Goal: Task Accomplishment & Management: Use online tool/utility

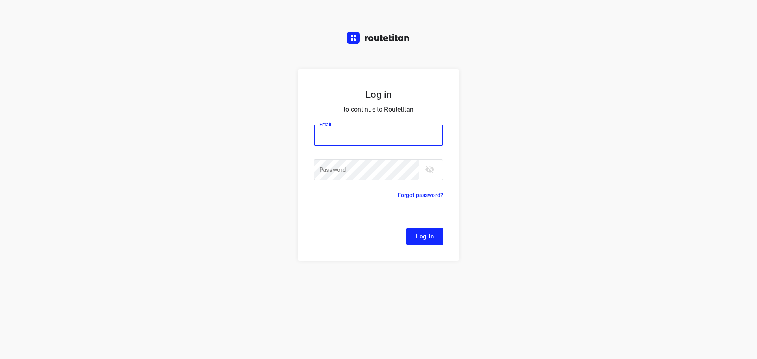
click at [371, 136] on input "email" at bounding box center [378, 135] width 129 height 21
type input "Remco@fruitopjewerk.nl"
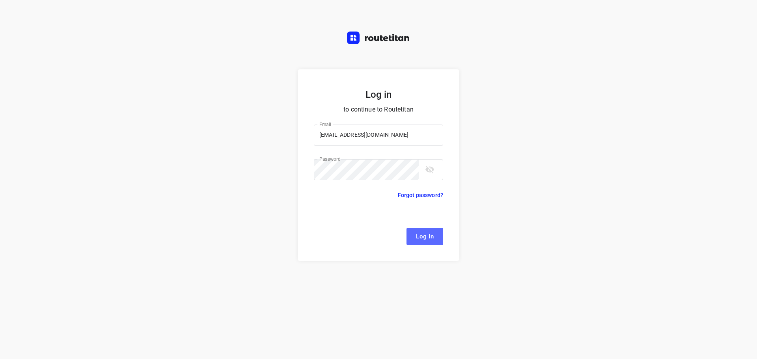
click at [430, 240] on span "Log In" at bounding box center [425, 236] width 18 height 10
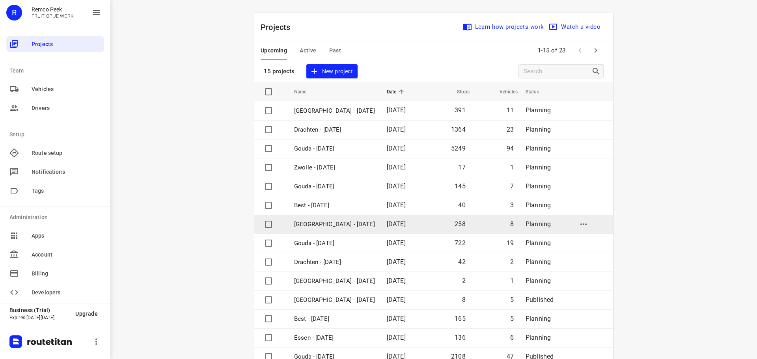
scroll to position [39, 0]
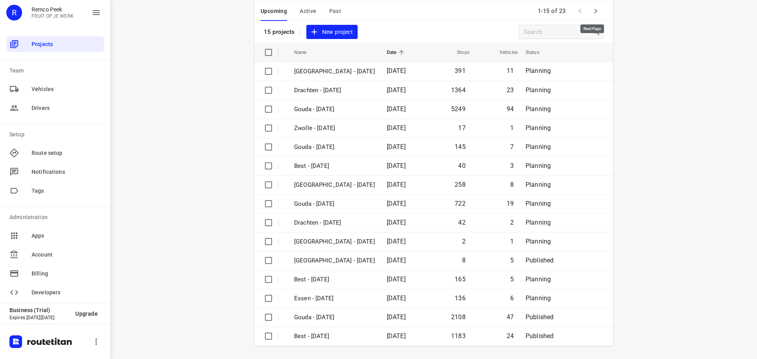
click at [591, 13] on icon "button" at bounding box center [595, 10] width 9 height 9
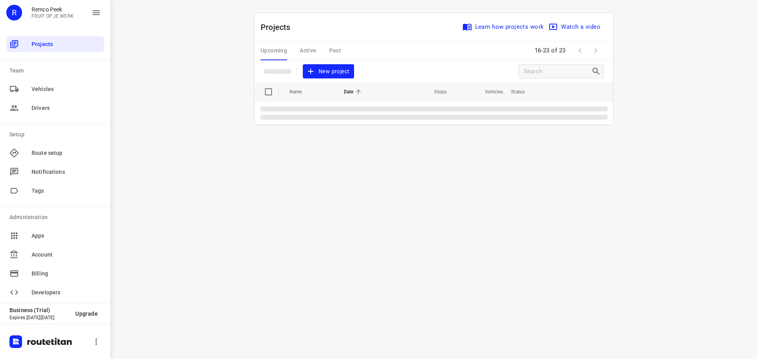
scroll to position [0, 0]
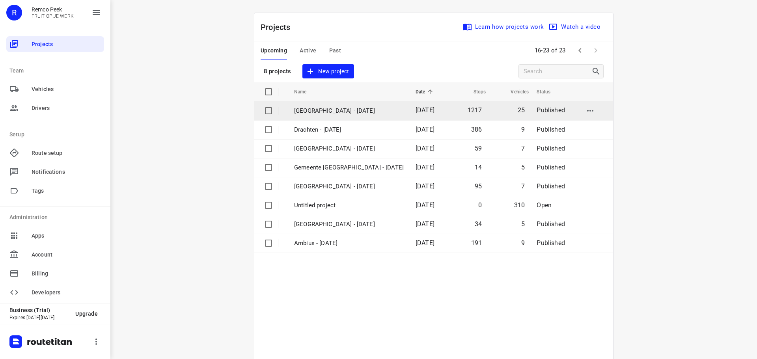
click at [323, 116] on td "Zwolle - Wednesday" at bounding box center [347, 110] width 123 height 19
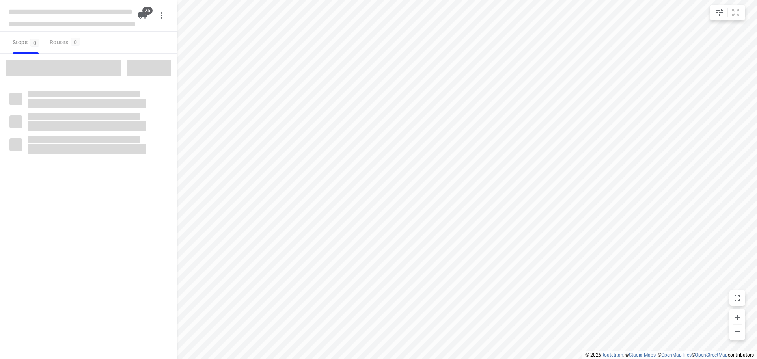
click at [26, 23] on span at bounding box center [72, 24] width 126 height 4
checkbox input "true"
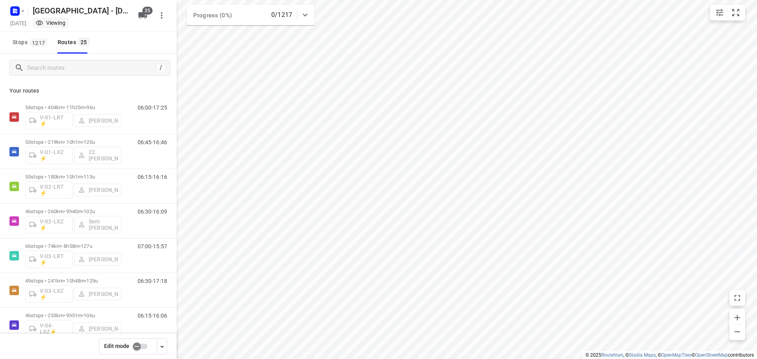
click at [18, 18] on div "Zwolle - Wednesday Wednesday, Sep 24 Viewing" at bounding box center [72, 16] width 126 height 28
click at [16, 15] on rect "button" at bounding box center [14, 10] width 9 height 9
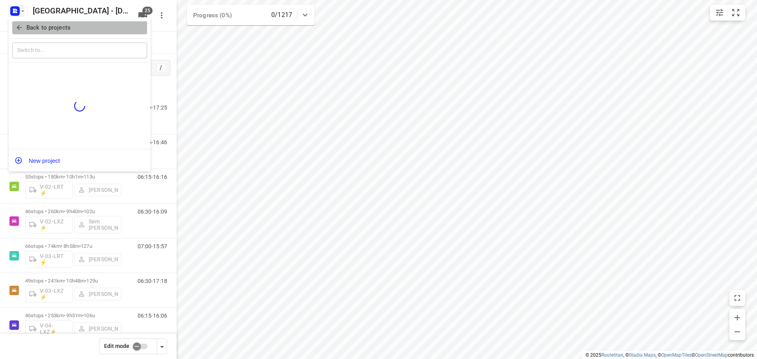
click at [17, 23] on span "Back to projects" at bounding box center [79, 27] width 129 height 9
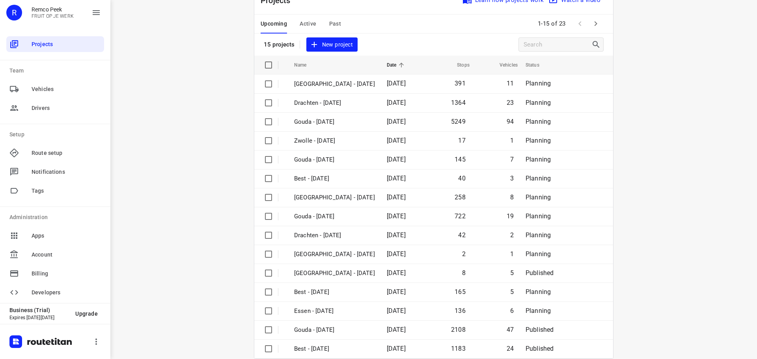
scroll to position [39, 0]
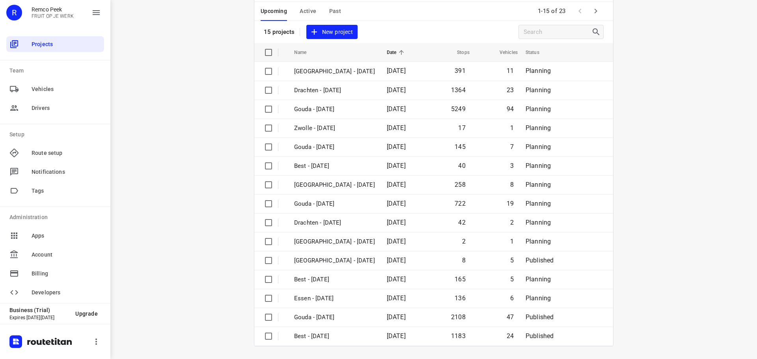
click at [594, 16] on icon "button" at bounding box center [595, 10] width 9 height 9
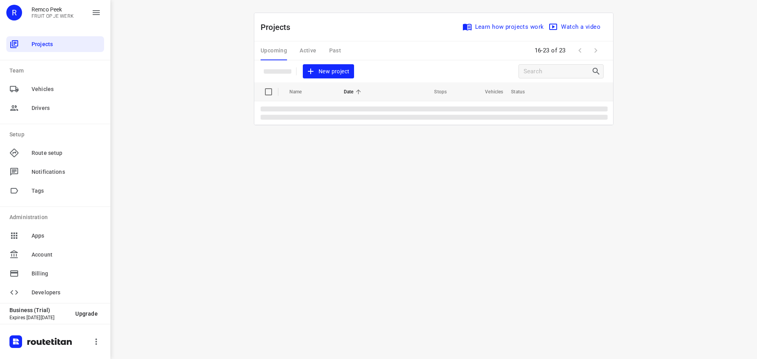
scroll to position [0, 0]
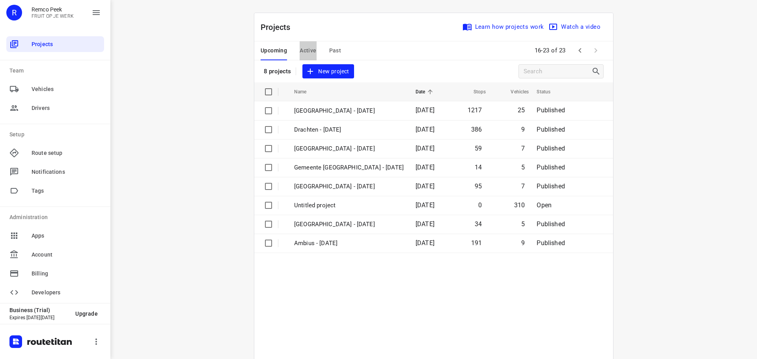
click at [300, 45] on button "Active" at bounding box center [308, 50] width 17 height 19
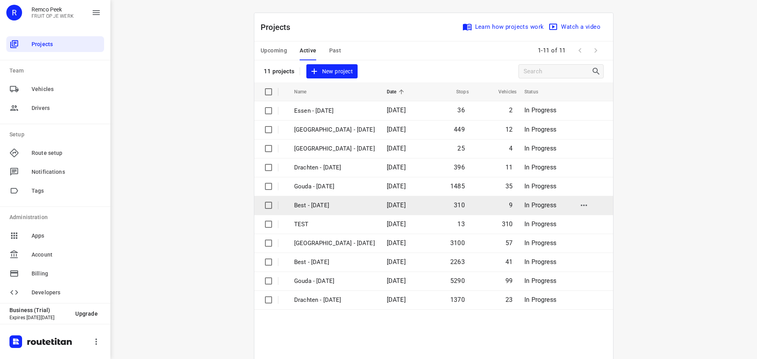
click at [322, 211] on td "Best - [DATE]" at bounding box center [333, 205] width 94 height 19
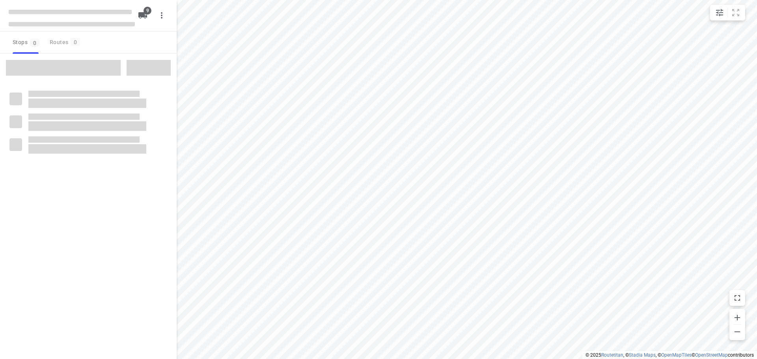
checkbox input "true"
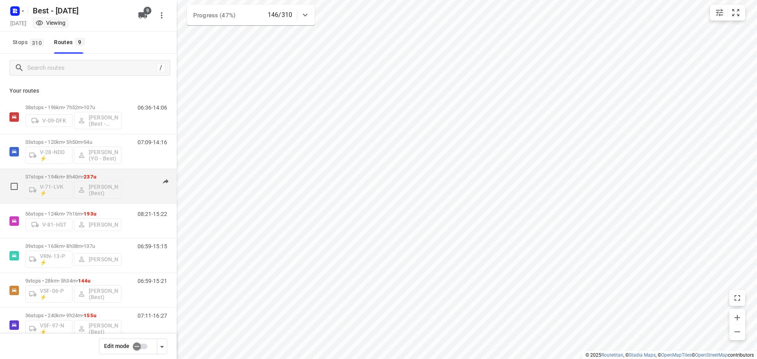
click at [110, 175] on p "37 stops • 194km • 8h40m • 237u" at bounding box center [73, 177] width 96 height 6
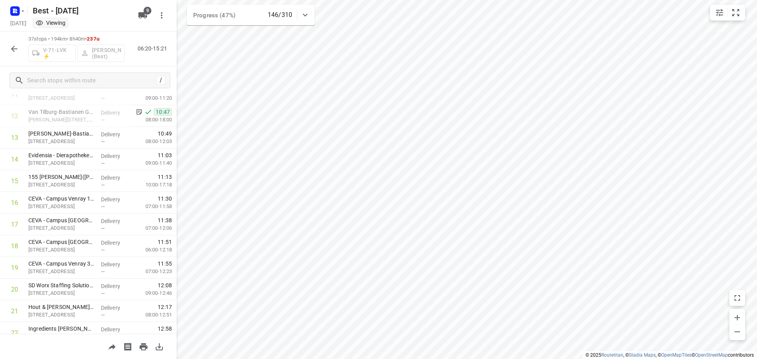
scroll to position [269, 0]
click at [13, 41] on button "button" at bounding box center [14, 49] width 16 height 16
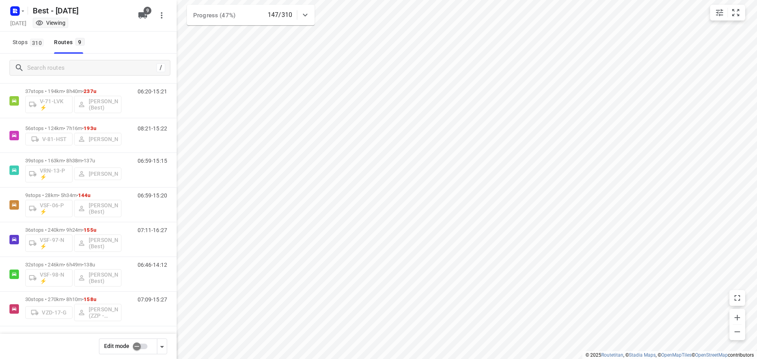
scroll to position [86, 0]
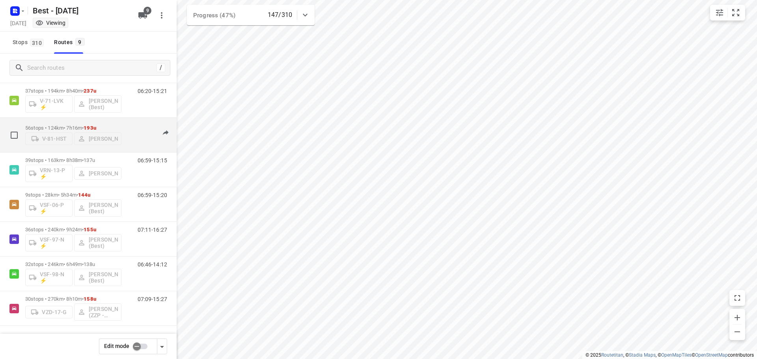
click at [116, 127] on p "56 stops • 124km • 7h16m • 193u" at bounding box center [73, 128] width 96 height 6
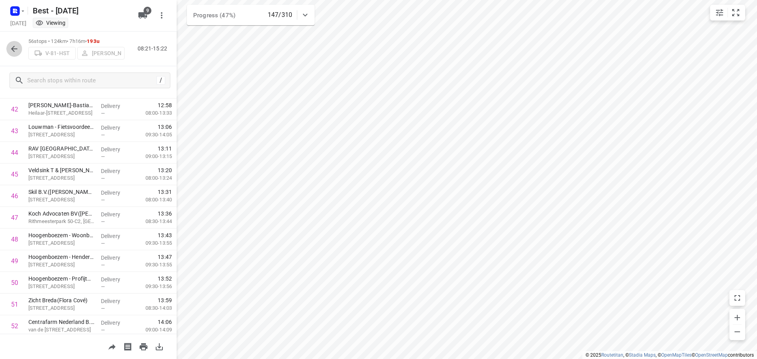
scroll to position [0, 0]
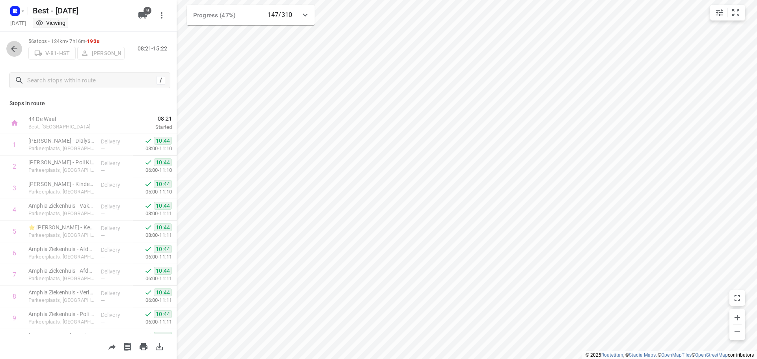
drag, startPoint x: 176, startPoint y: 118, endPoint x: 15, endPoint y: 54, distance: 173.7
click at [15, 54] on button "button" at bounding box center [14, 49] width 16 height 16
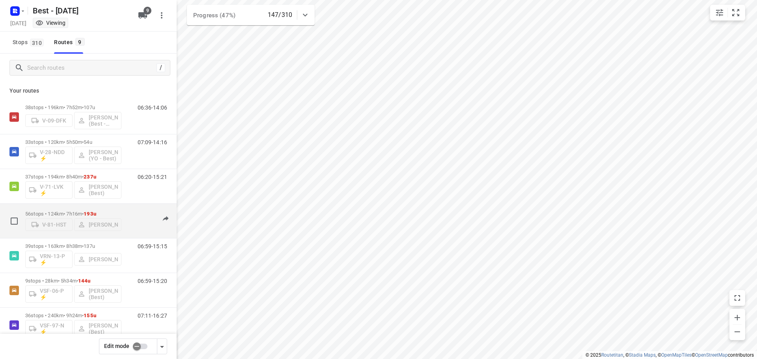
scroll to position [86, 0]
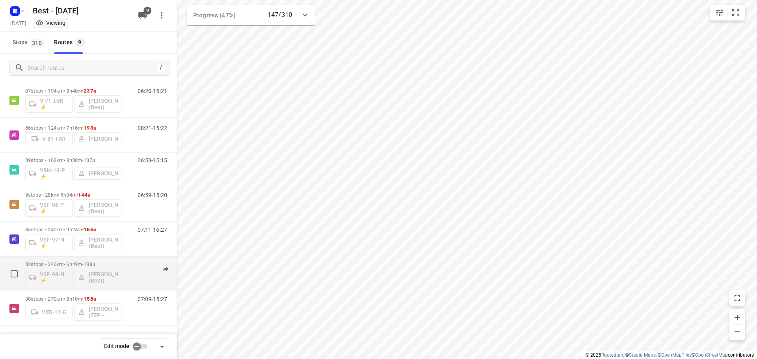
click at [93, 263] on span "138u" at bounding box center [89, 264] width 11 height 6
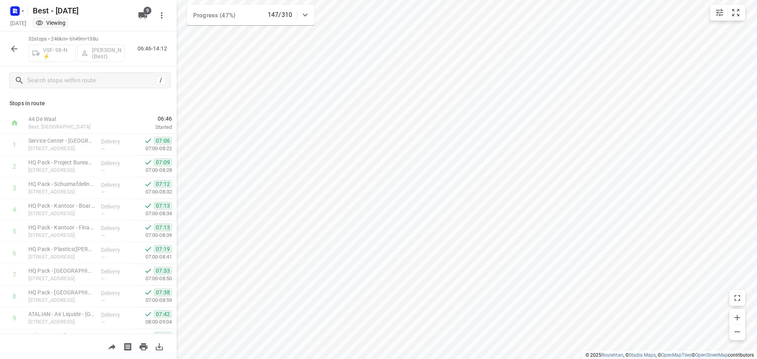
scroll to position [516, 0]
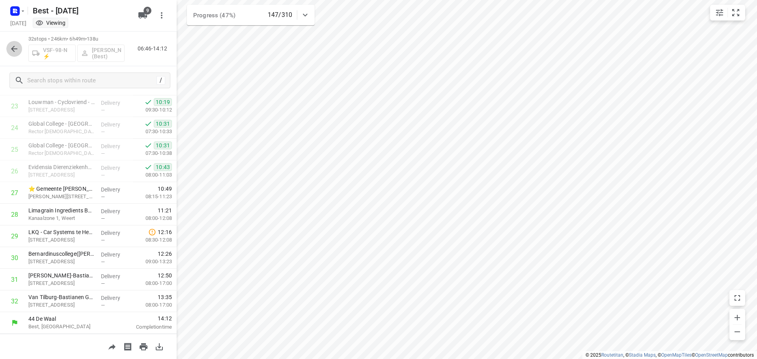
click at [15, 50] on icon "button" at bounding box center [13, 48] width 9 height 9
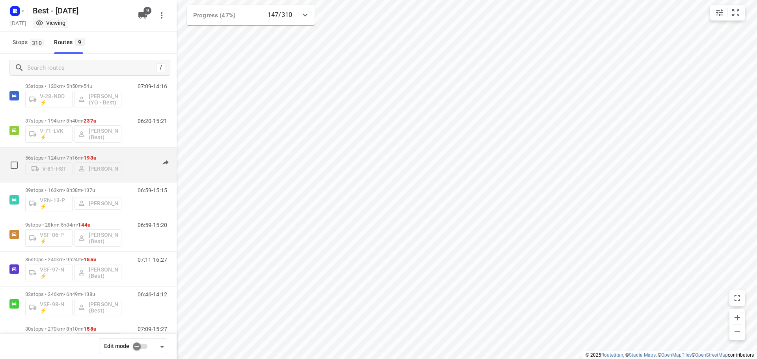
scroll to position [86, 0]
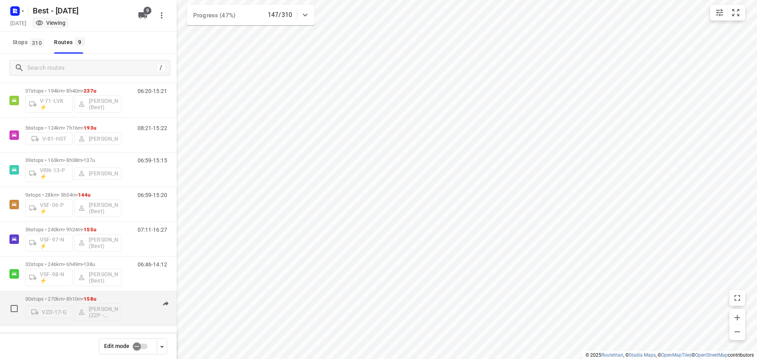
click at [113, 300] on p "30 stops • 270km • 8h10m • 158u" at bounding box center [73, 299] width 96 height 6
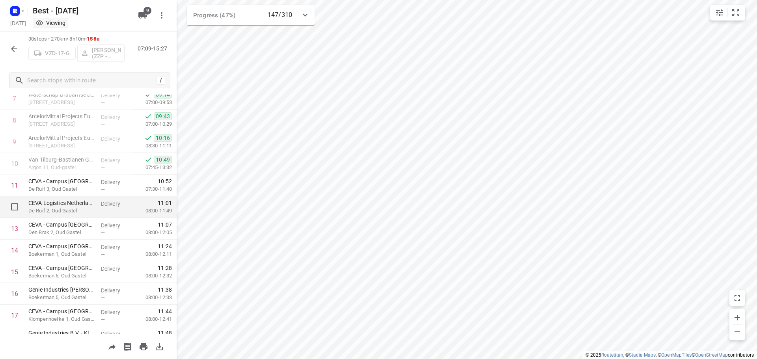
scroll to position [237, 0]
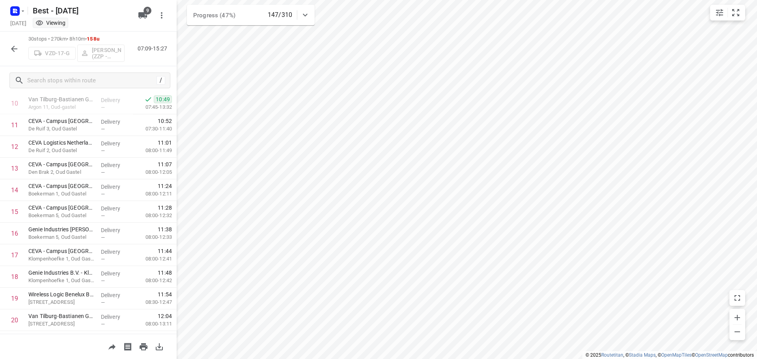
click at [18, 47] on icon "button" at bounding box center [13, 48] width 9 height 9
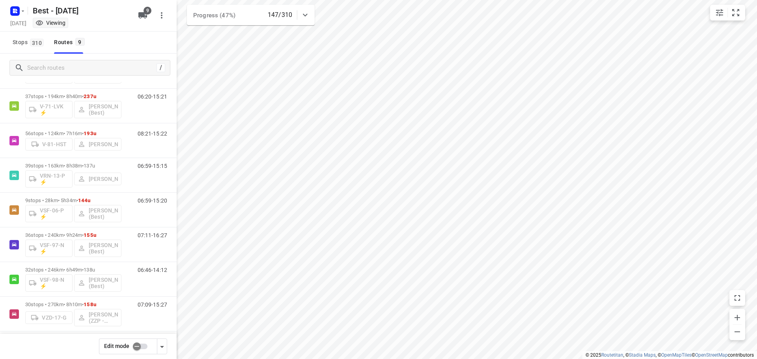
scroll to position [86, 0]
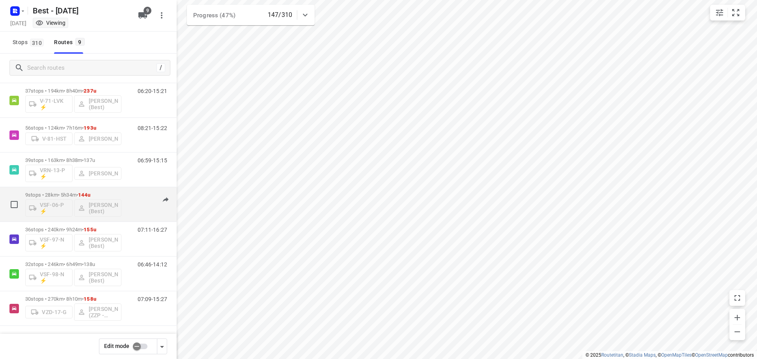
click at [71, 192] on div "9 stops • 28km • 5h34m • 144u VSF-06-P ⚡ Jochem Hoffard (Best)" at bounding box center [73, 204] width 96 height 33
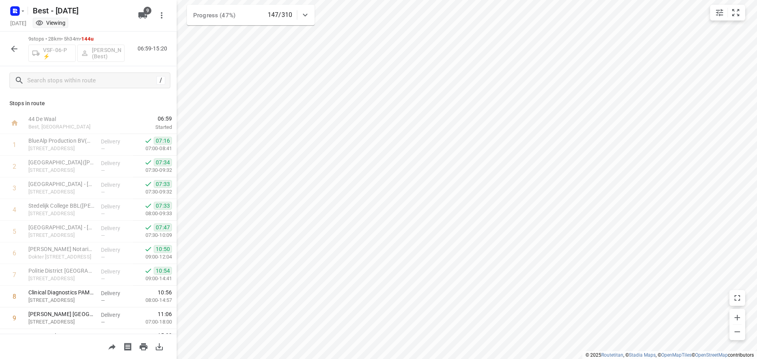
scroll to position [17, 0]
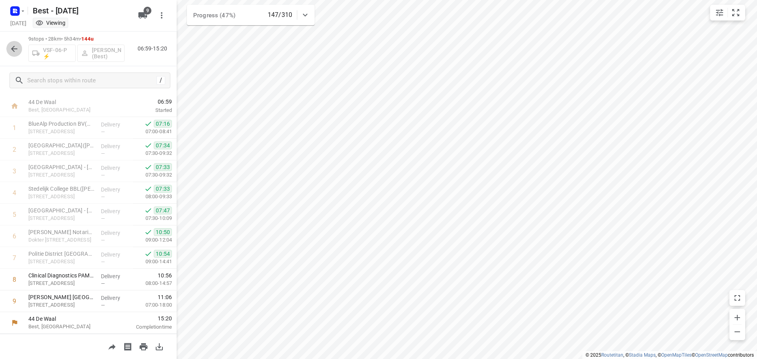
click at [17, 48] on icon "button" at bounding box center [14, 49] width 6 height 6
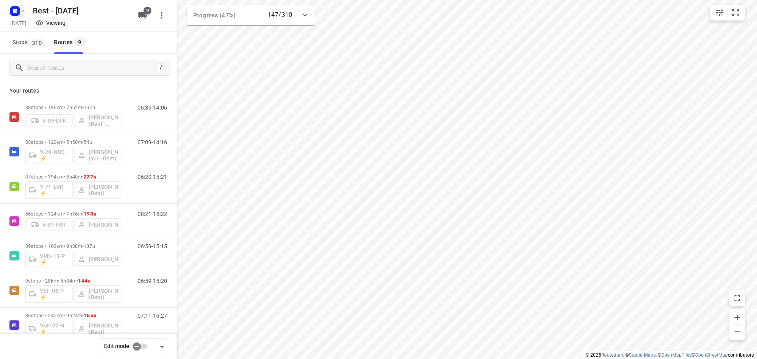
click at [16, 9] on icon "button" at bounding box center [16, 10] width 2 height 2
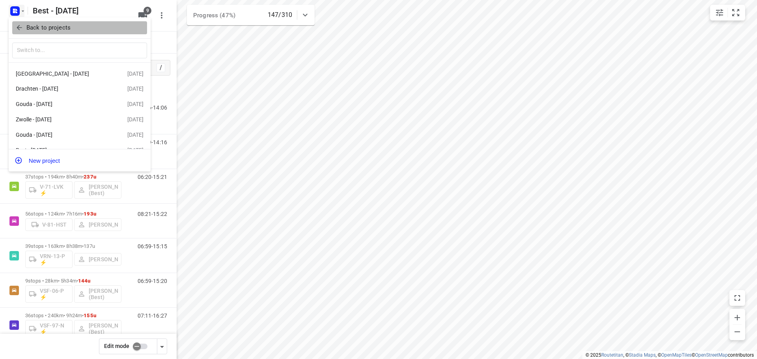
click at [22, 23] on button "Back to projects" at bounding box center [79, 27] width 135 height 13
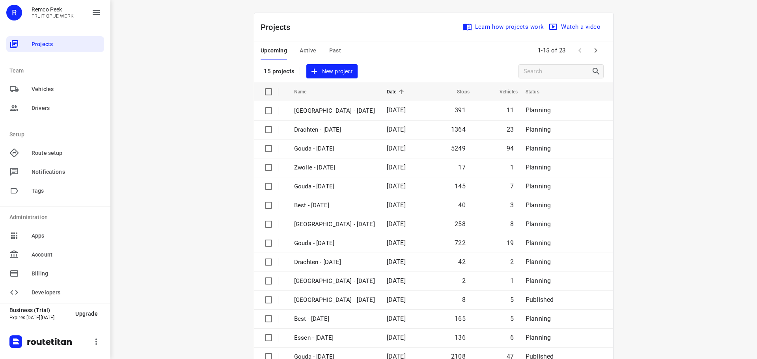
click at [305, 50] on span "Active" at bounding box center [308, 51] width 17 height 10
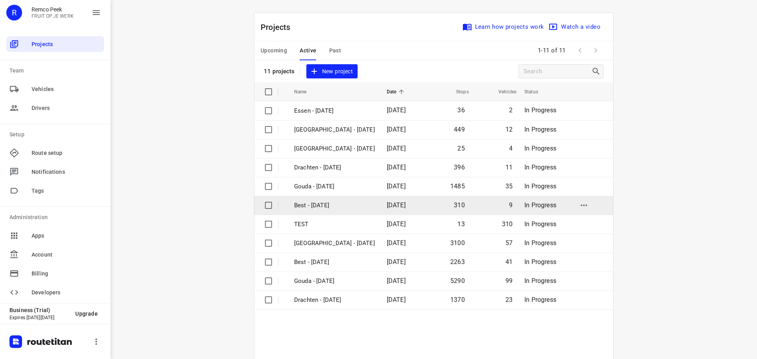
click at [307, 211] on td "Best - [DATE]" at bounding box center [333, 205] width 94 height 19
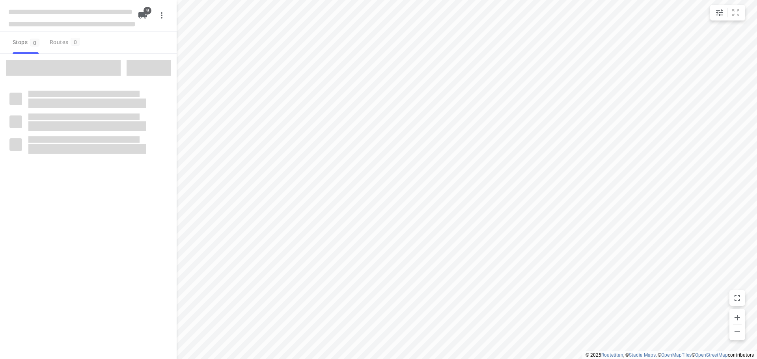
checkbox input "true"
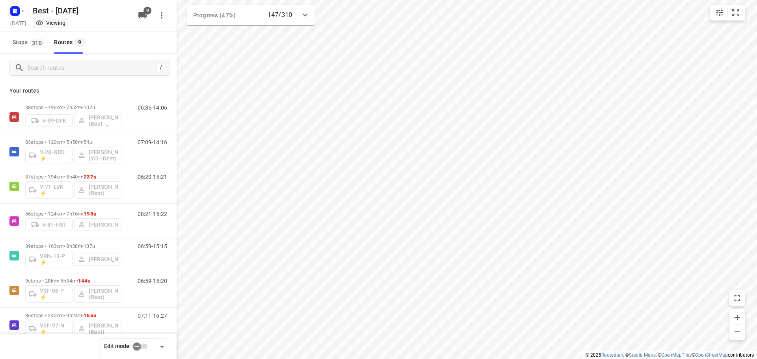
scroll to position [86, 0]
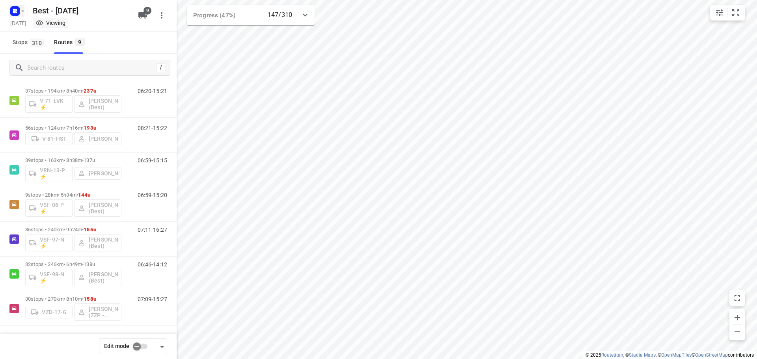
click at [16, 11] on rect "button" at bounding box center [14, 10] width 9 height 9
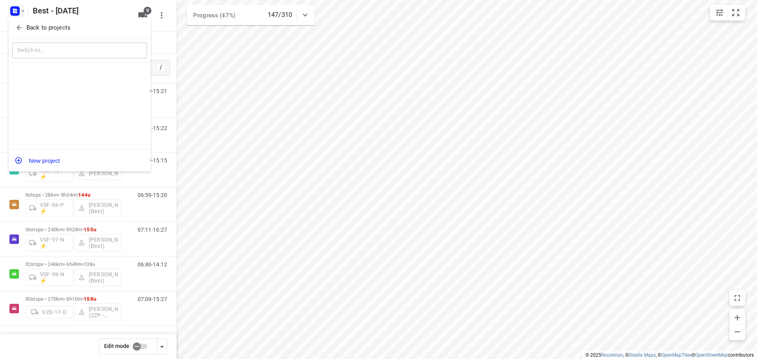
click at [16, 29] on icon "button" at bounding box center [19, 28] width 8 height 8
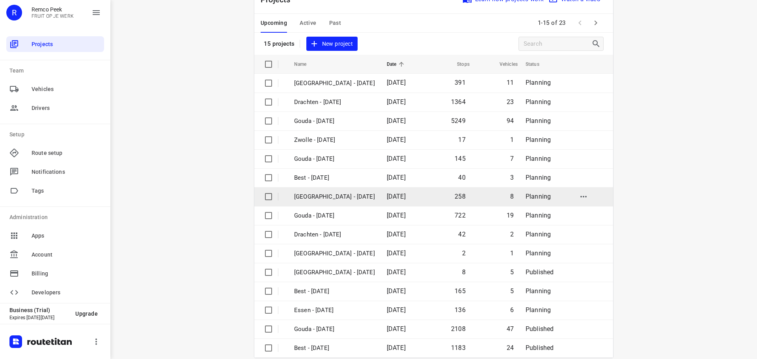
scroll to position [39, 0]
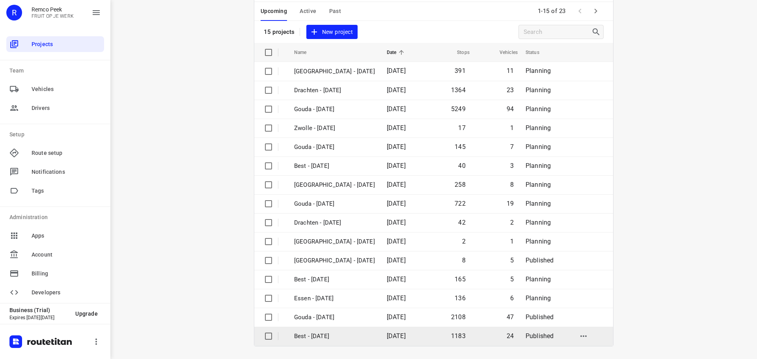
click at [359, 334] on p "Best - Wednesday" at bounding box center [334, 336] width 81 height 9
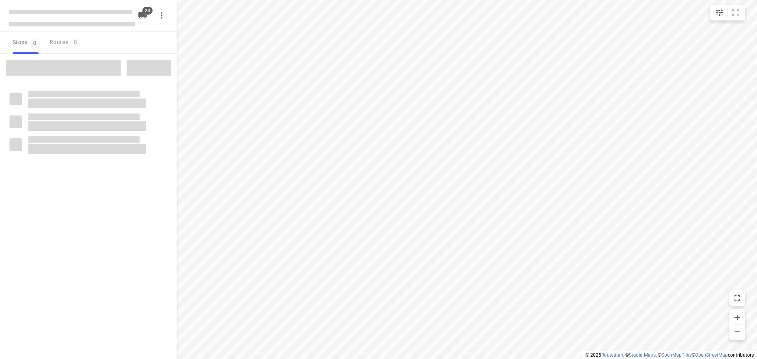
checkbox input "true"
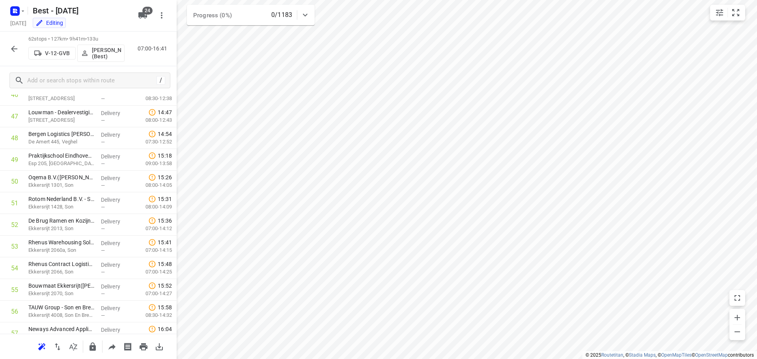
scroll to position [1166, 0]
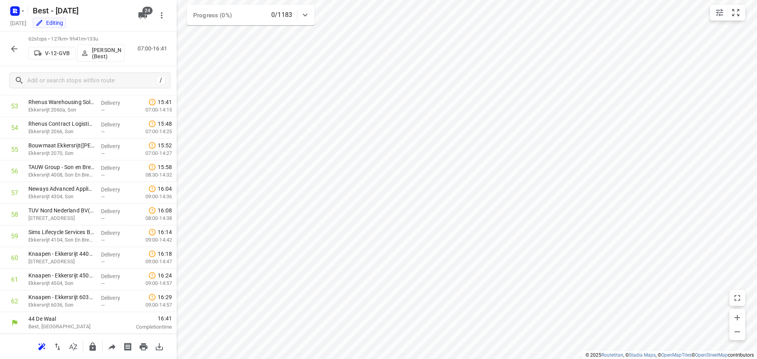
click at [21, 52] on button "button" at bounding box center [14, 49] width 16 height 16
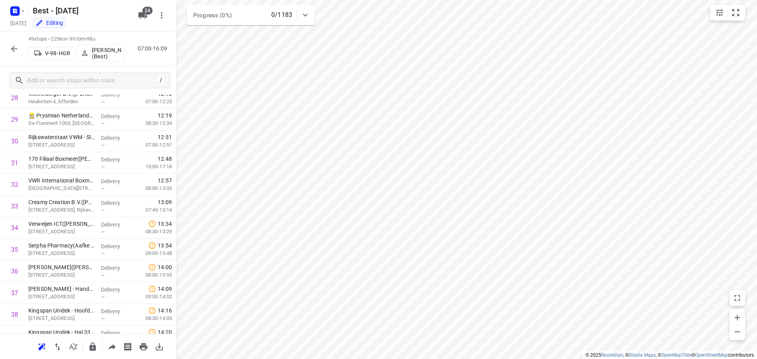
scroll to position [884, 0]
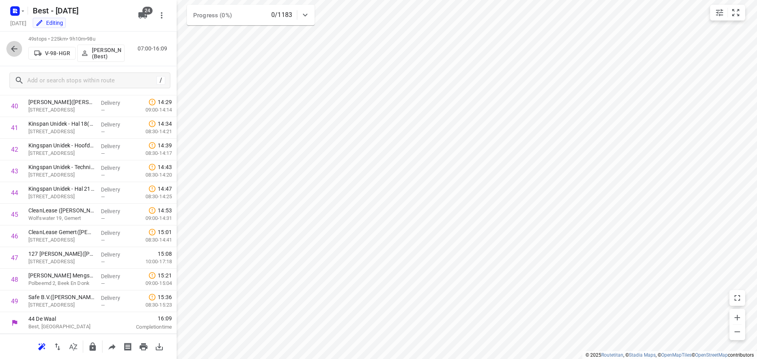
click at [14, 46] on icon "button" at bounding box center [13, 48] width 9 height 9
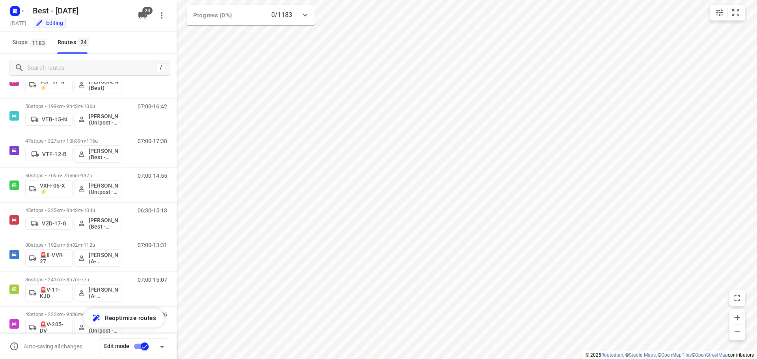
scroll to position [606, 0]
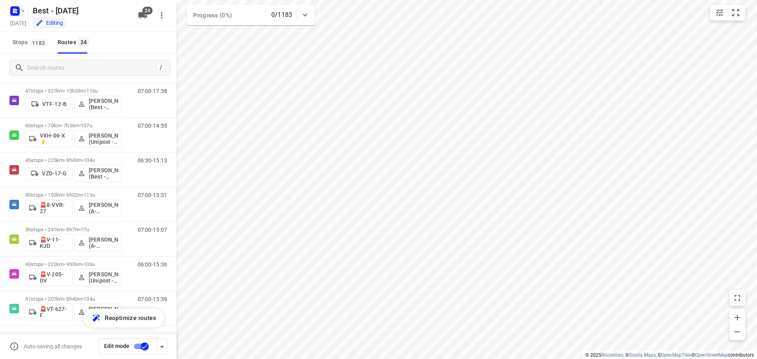
click at [17, 14] on rect "button" at bounding box center [14, 10] width 9 height 9
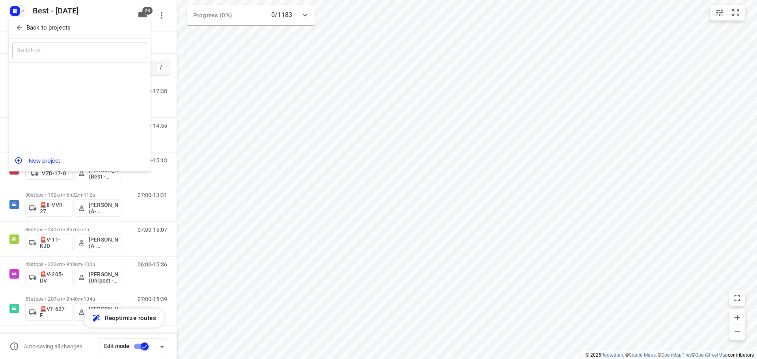
click at [19, 25] on icon "button" at bounding box center [19, 28] width 8 height 8
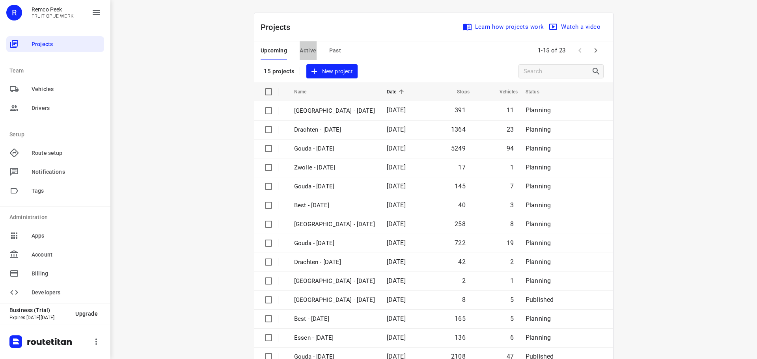
click at [310, 52] on span "Active" at bounding box center [308, 51] width 17 height 10
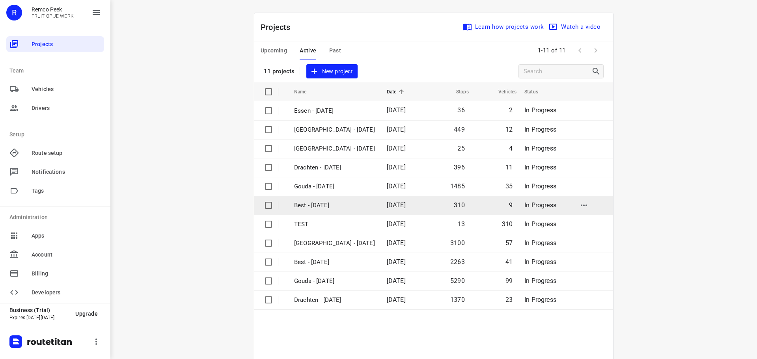
click at [337, 204] on p "Best - [DATE]" at bounding box center [334, 205] width 81 height 9
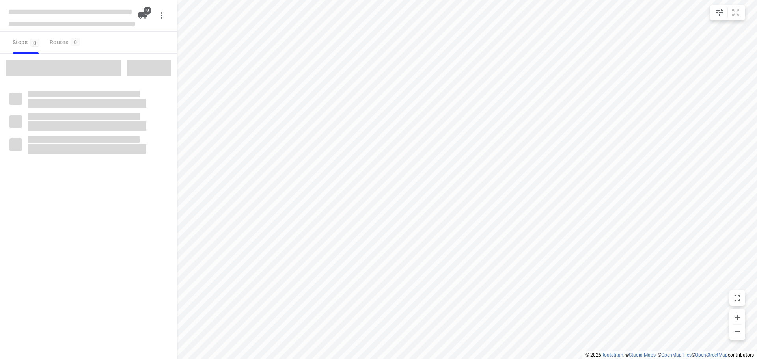
checkbox input "true"
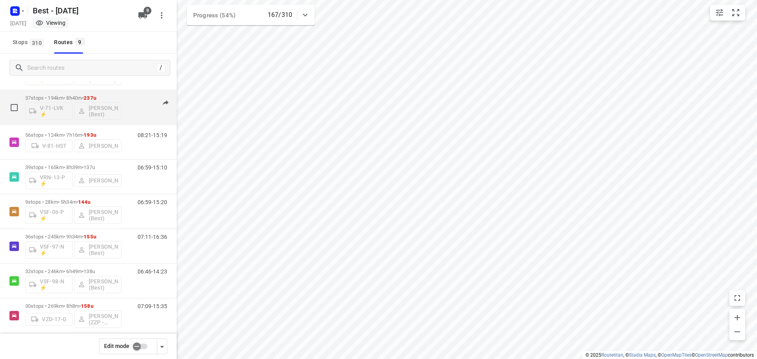
scroll to position [86, 0]
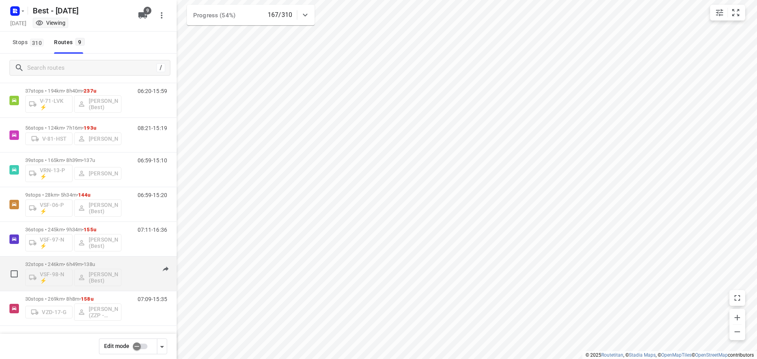
click at [84, 263] on span "•" at bounding box center [83, 264] width 2 height 6
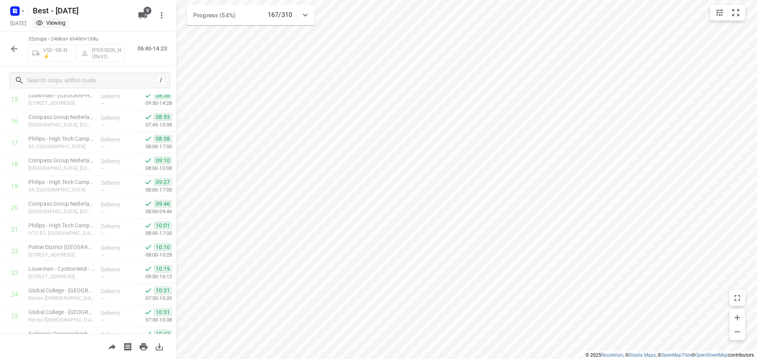
scroll to position [516, 0]
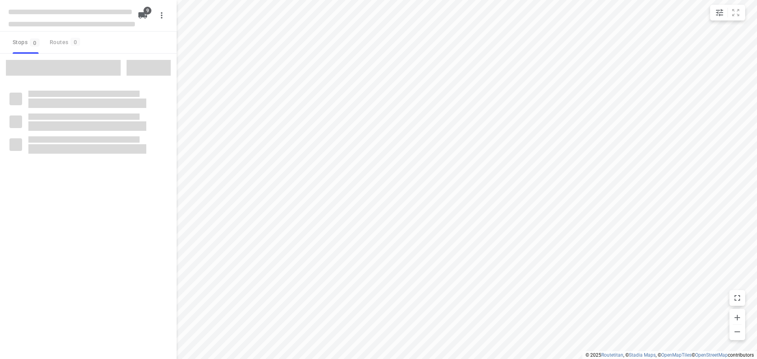
checkbox input "true"
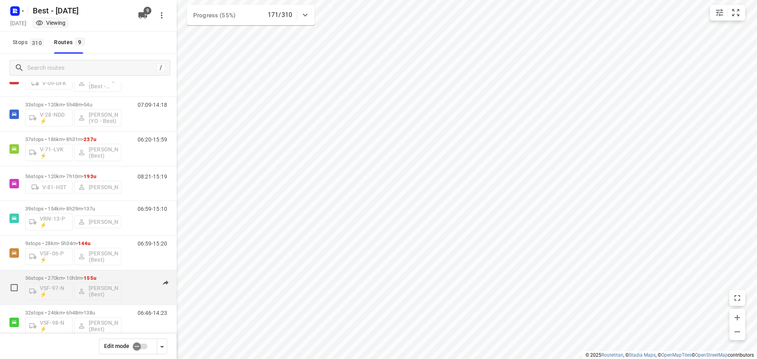
scroll to position [86, 0]
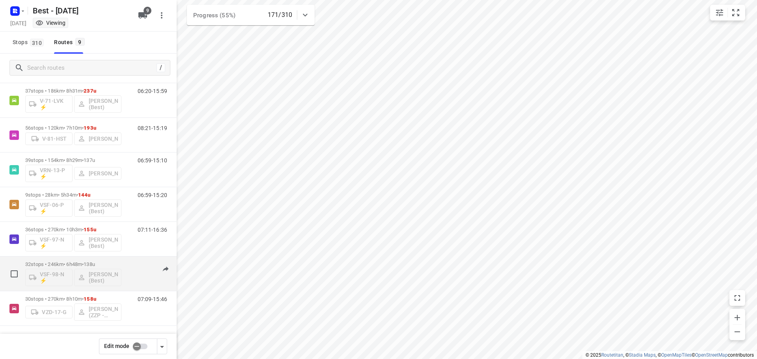
click at [69, 264] on p "32 stops • 246km • 6h48m • 138u" at bounding box center [73, 264] width 96 height 6
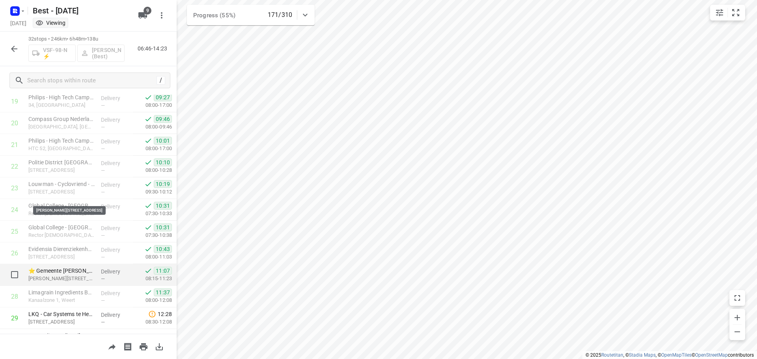
scroll to position [516, 0]
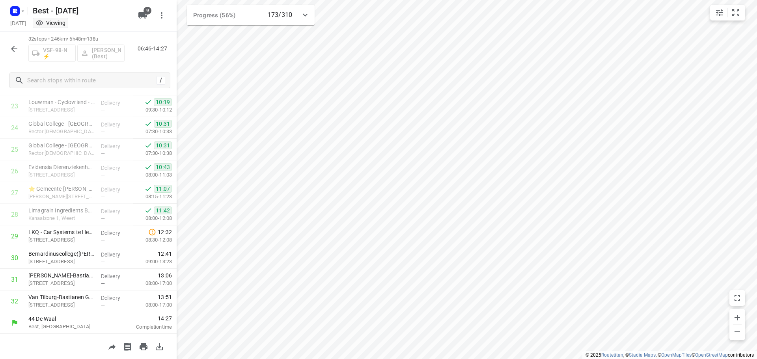
click at [17, 53] on icon "button" at bounding box center [13, 48] width 9 height 9
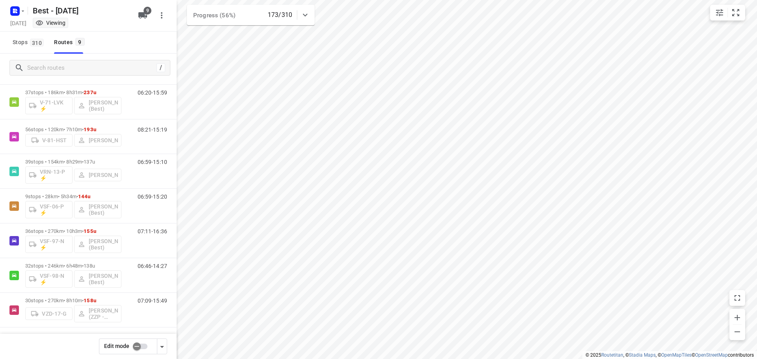
scroll to position [86, 0]
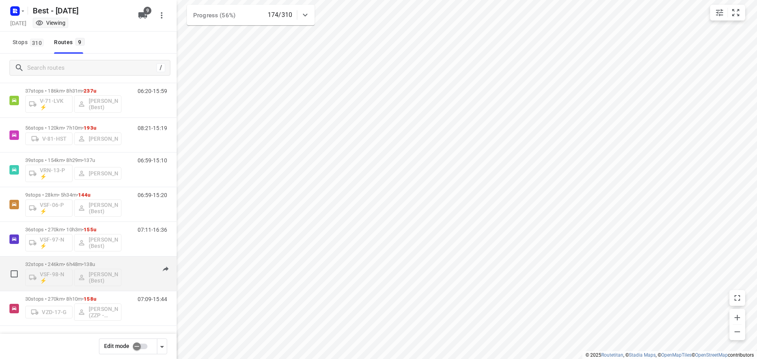
click at [95, 264] on span "138u" at bounding box center [89, 264] width 11 height 6
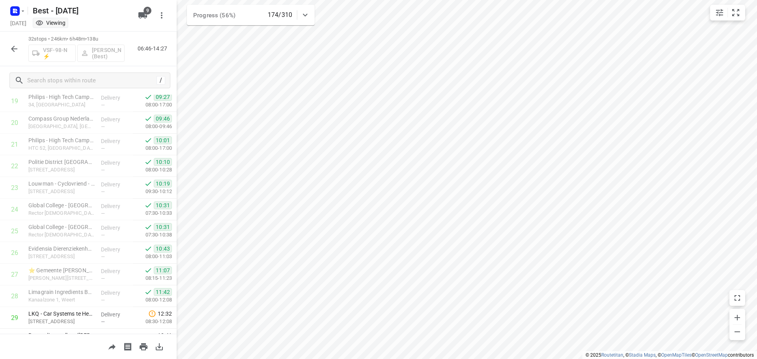
scroll to position [516, 0]
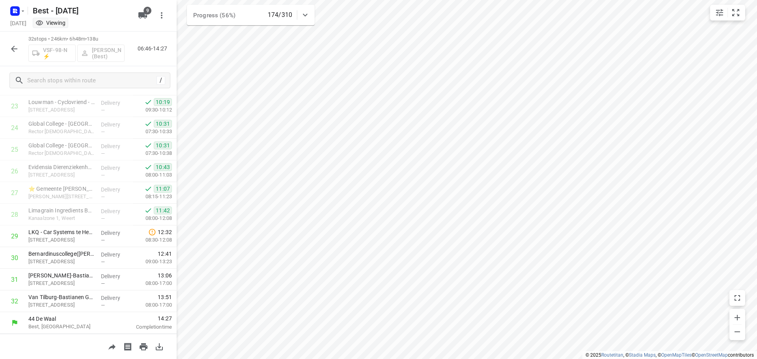
click at [20, 54] on button "button" at bounding box center [14, 49] width 16 height 16
